Goal: Entertainment & Leisure: Consume media (video, audio)

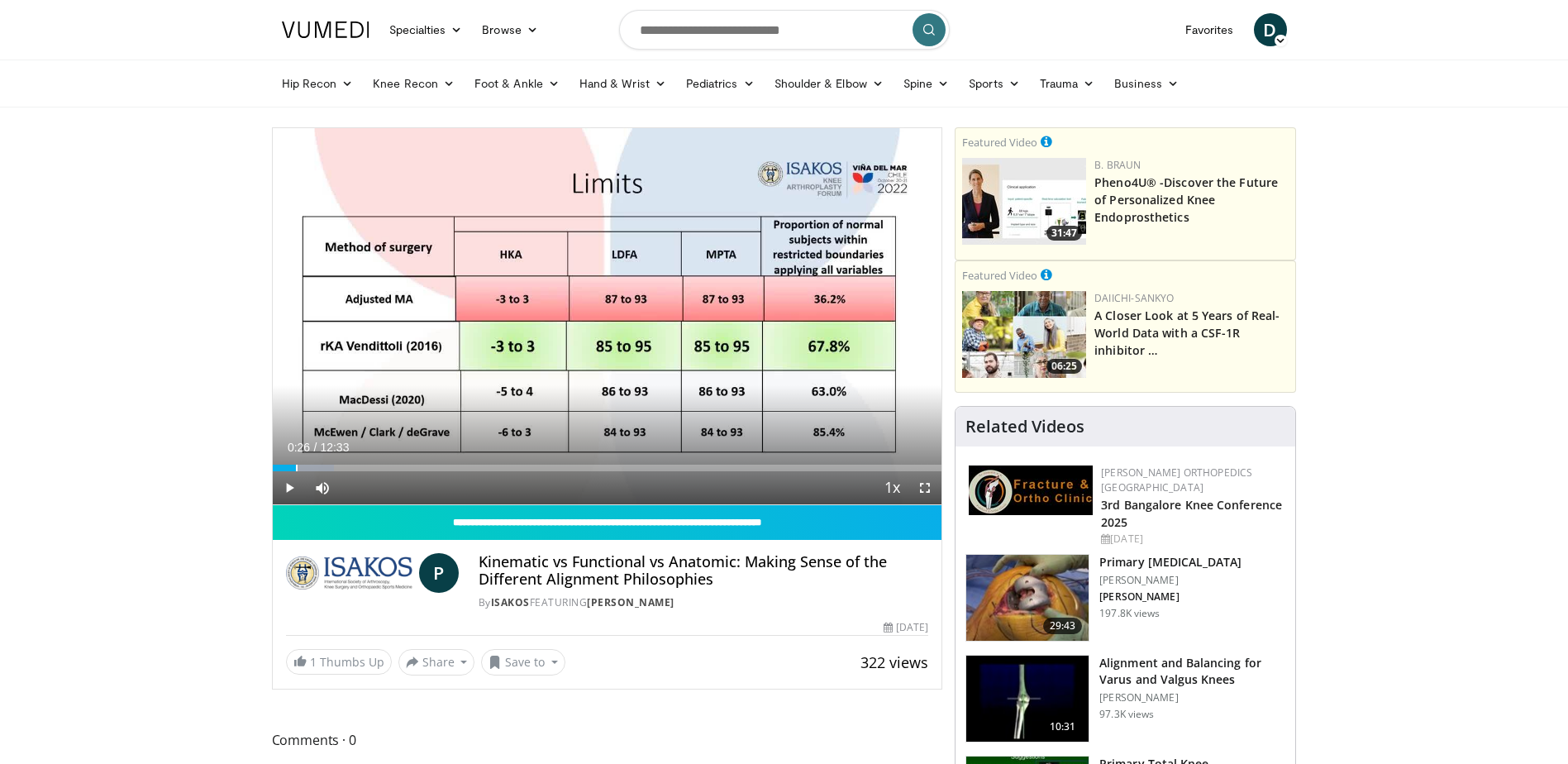
click at [295, 471] on div "Loaded : 9.22% 00:25 00:26" at bounding box center [607, 468] width 670 height 7
drag, startPoint x: 295, startPoint y: 471, endPoint x: 307, endPoint y: 471, distance: 12.0
click at [307, 471] on div "Loaded : 11.86% 00:39 00:39" at bounding box center [607, 468] width 670 height 7
drag, startPoint x: 307, startPoint y: 471, endPoint x: 317, endPoint y: 471, distance: 10.0
click at [317, 471] on div "Loaded : 13.29% 00:48 00:49" at bounding box center [607, 468] width 670 height 7
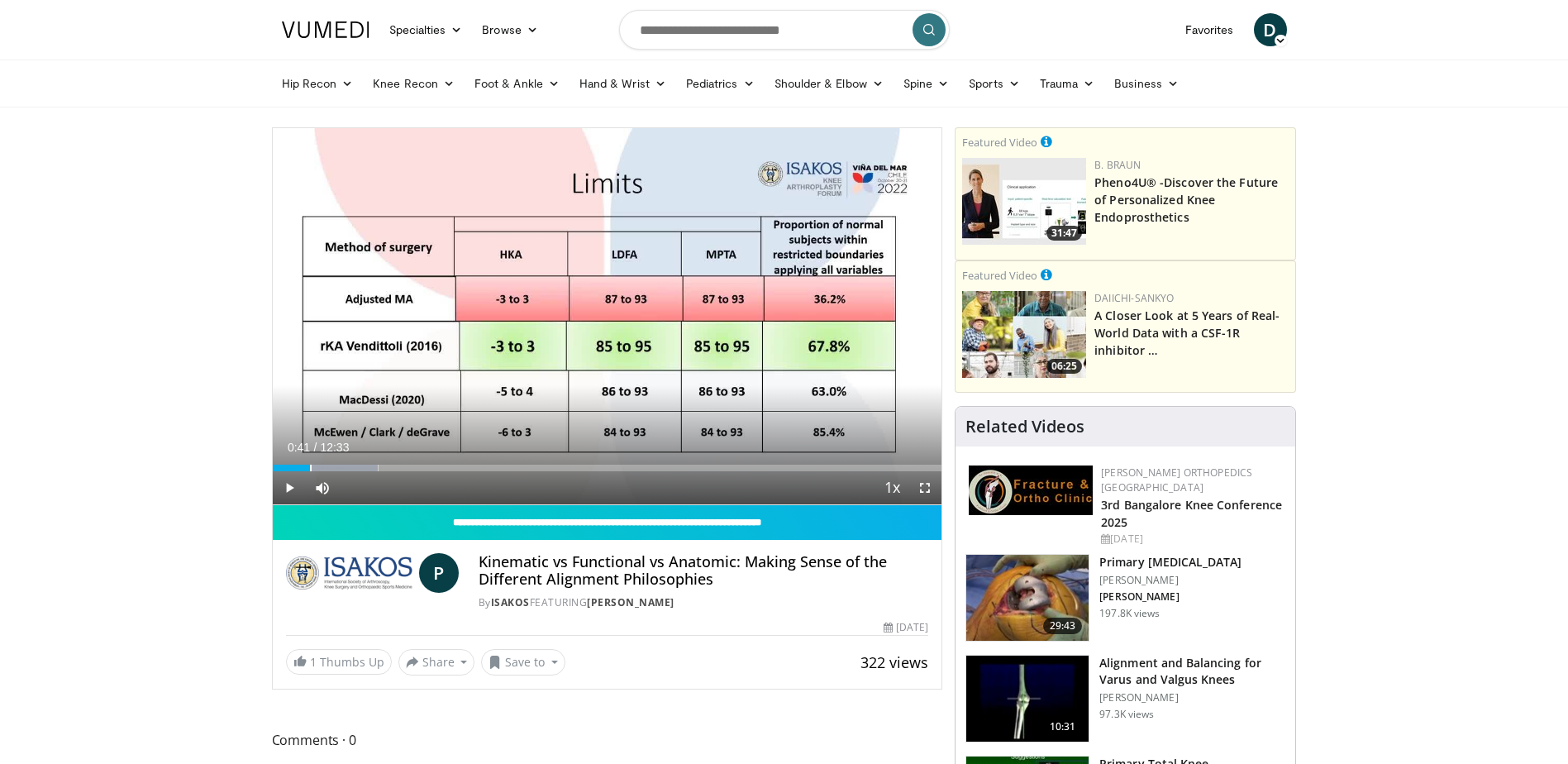
click at [310, 471] on div "Progress Bar" at bounding box center [311, 468] width 2 height 7
click at [926, 490] on span "Video Player" at bounding box center [925, 488] width 33 height 33
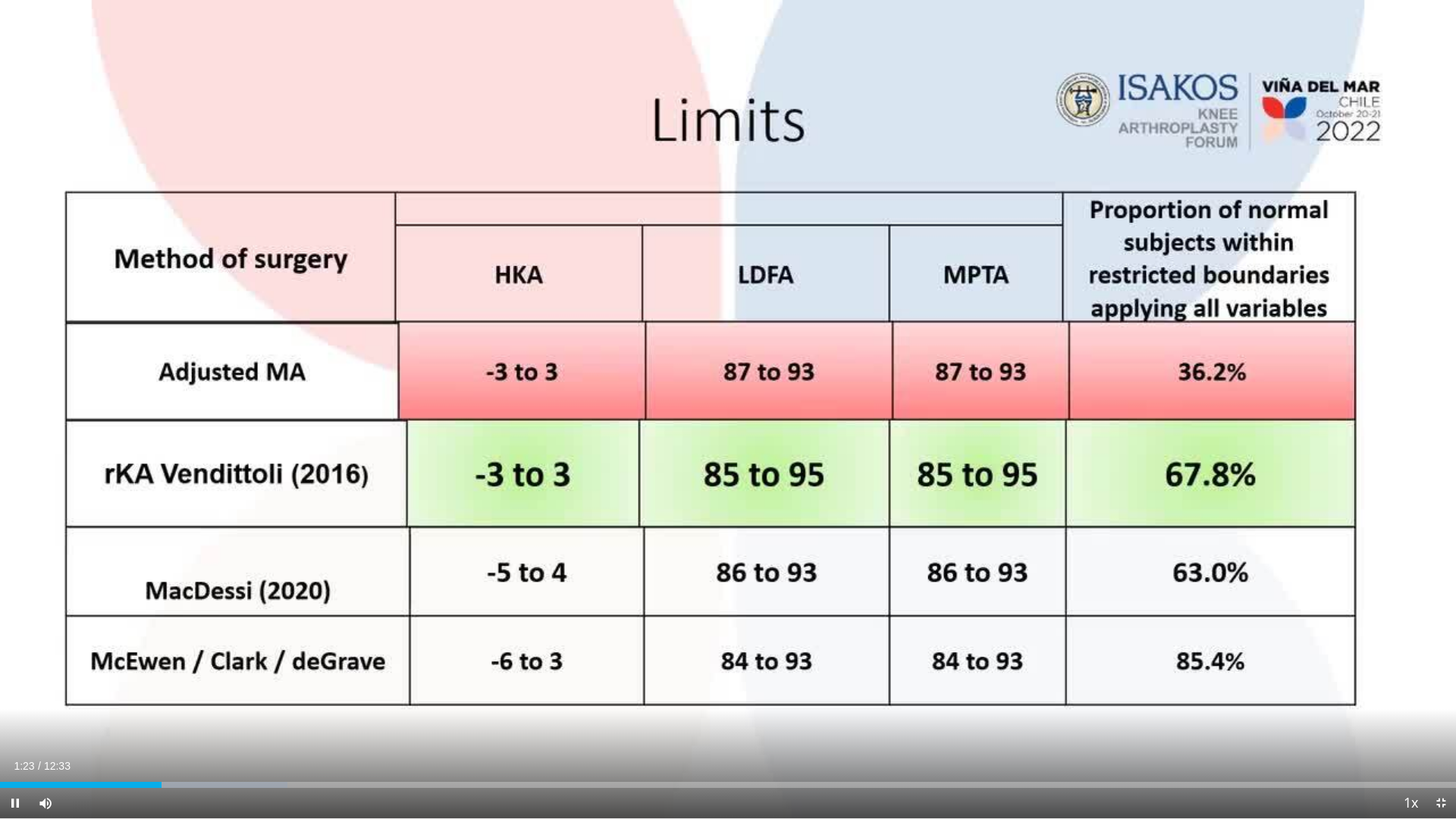
click at [725, 411] on icon "Video Player" at bounding box center [728, 410] width 43 height 43
click at [723, 411] on icon "Video Player" at bounding box center [728, 410] width 43 height 43
click at [731, 414] on icon "Video Player" at bounding box center [728, 410] width 43 height 43
click at [1436, 700] on span "Video Player" at bounding box center [1441, 803] width 30 height 30
